Goal: Check status

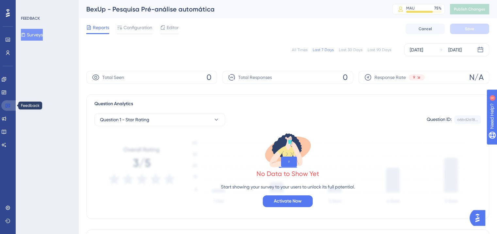
click at [5, 108] on icon at bounding box center [7, 105] width 5 height 5
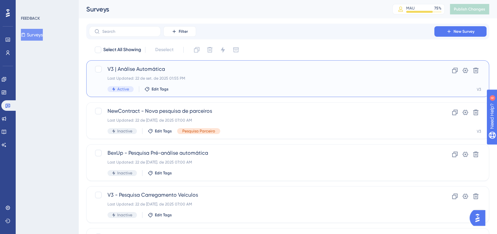
click at [196, 76] on div "Last Updated: 22 de set. de 2025 01:55 PM" at bounding box center [262, 78] width 308 height 5
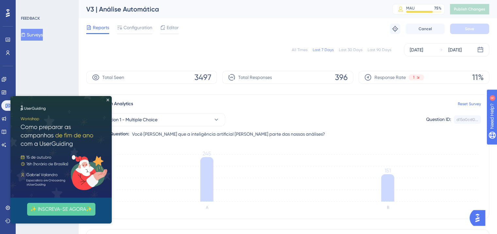
click at [349, 51] on div "Last 30 Days" at bounding box center [351, 49] width 24 height 5
click at [109, 100] on img at bounding box center [60, 146] width 101 height 101
click at [107, 98] on icon "Close Preview" at bounding box center [108, 99] width 3 height 3
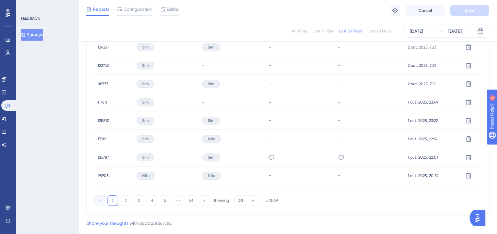
scroll to position [458, 0]
